Goal: Task Accomplishment & Management: Manage account settings

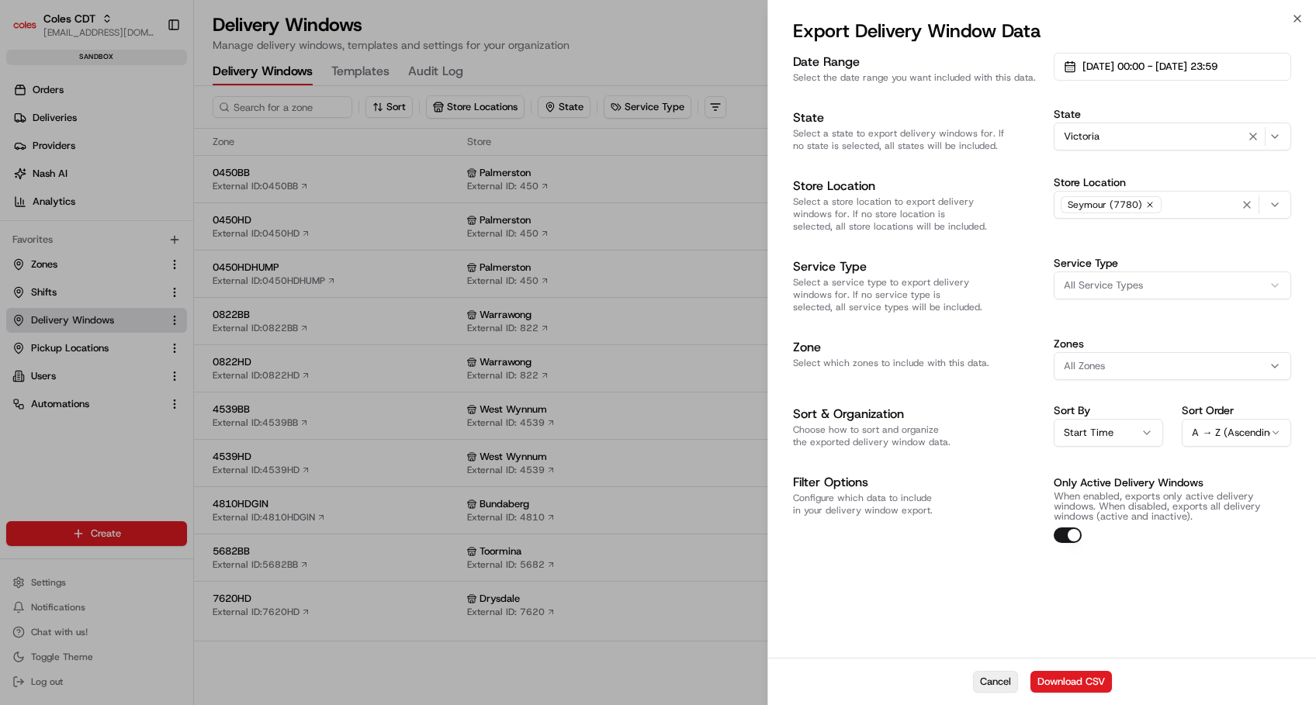
click at [987, 688] on button "Cancel" at bounding box center [995, 682] width 45 height 22
